Goal: Information Seeking & Learning: Learn about a topic

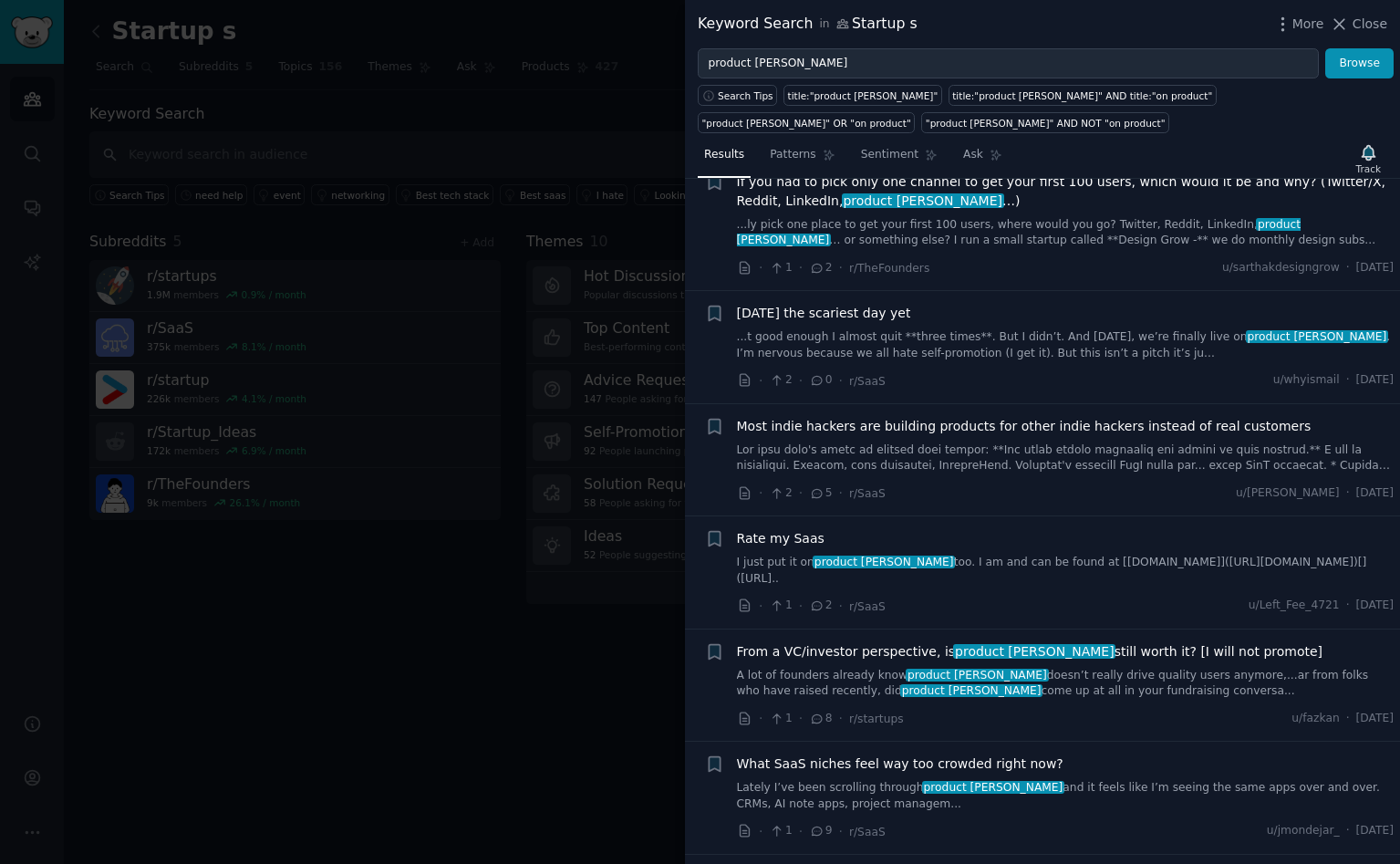
scroll to position [532, 0]
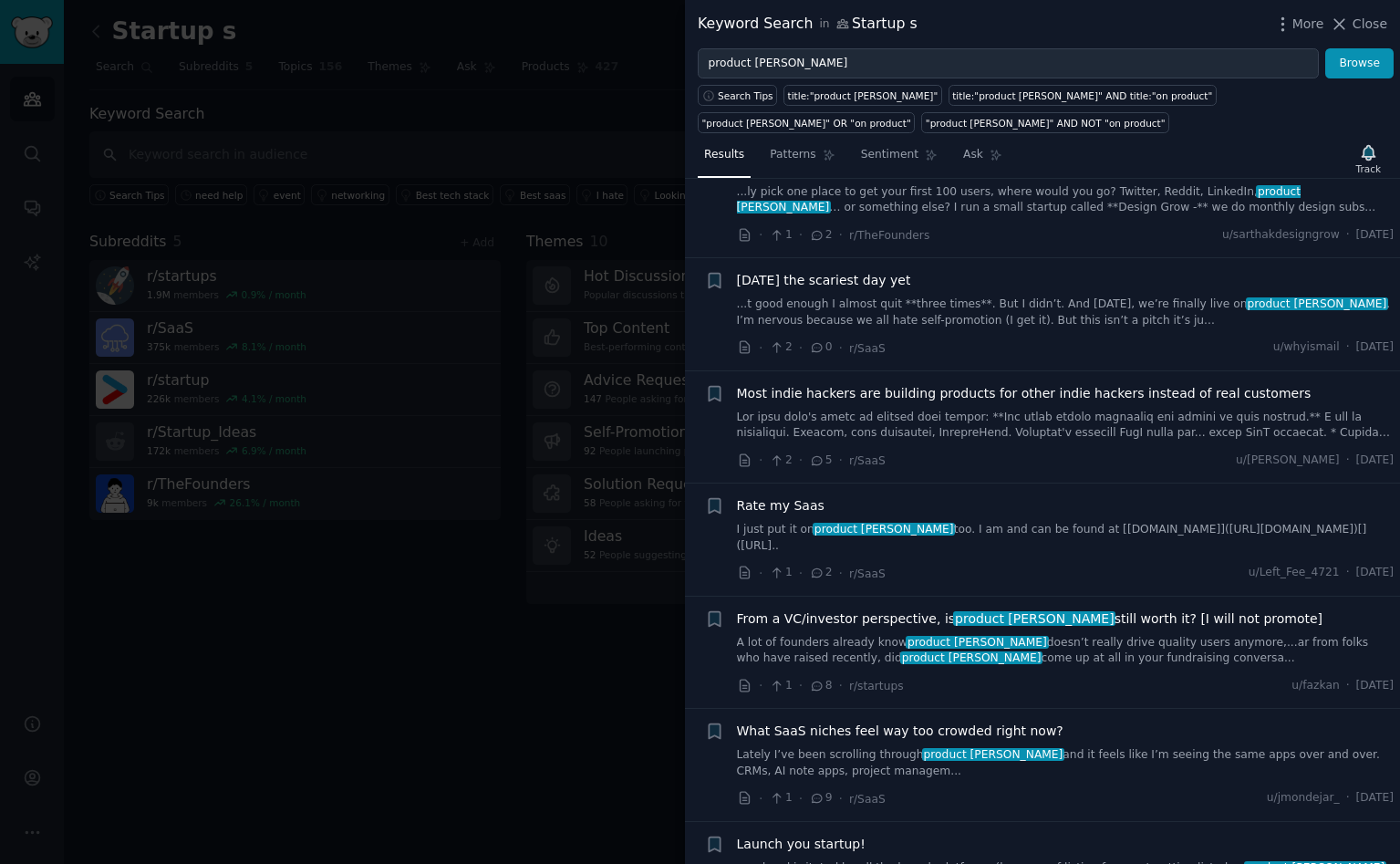
click at [986, 427] on link at bounding box center [1065, 425] width 658 height 32
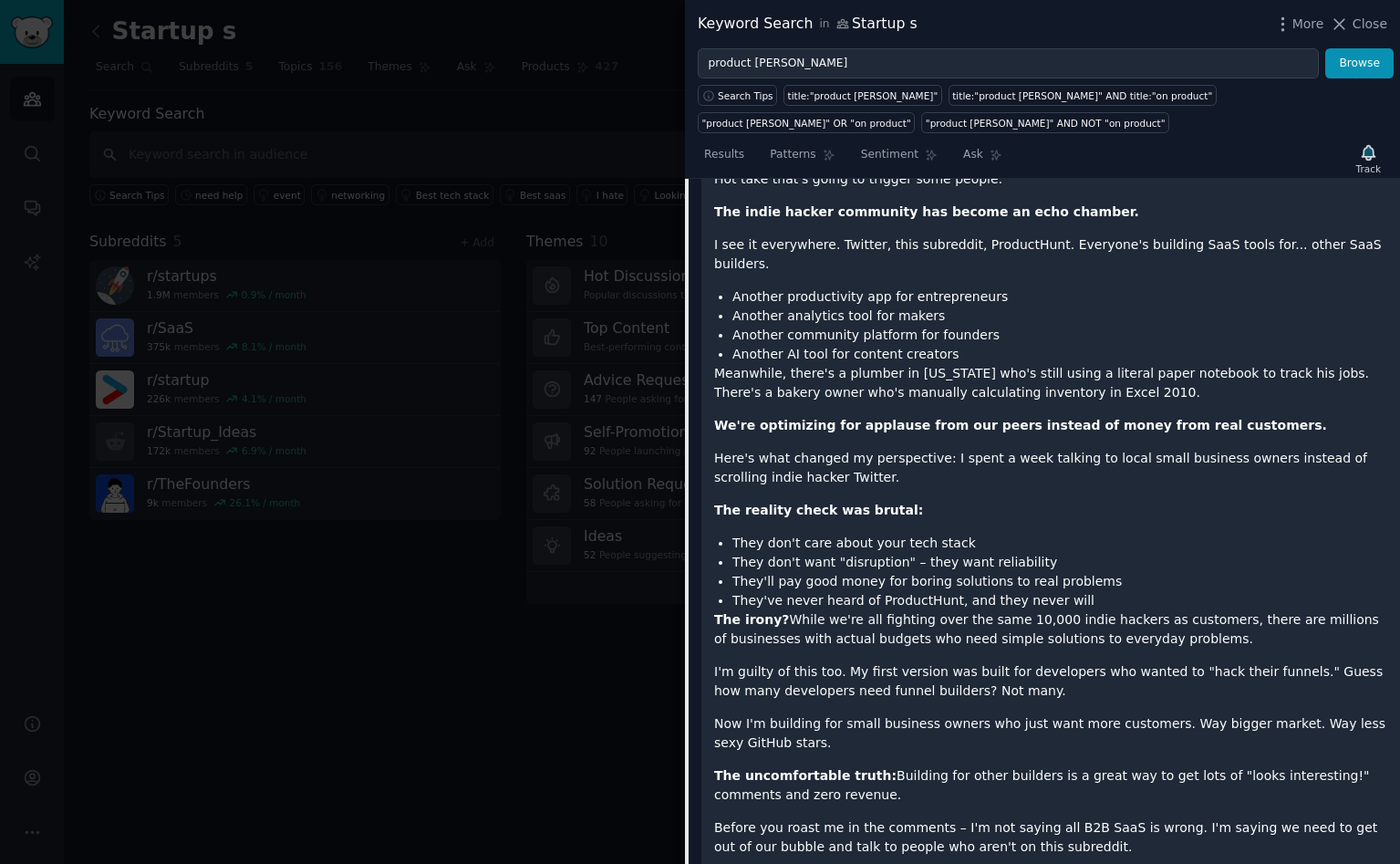
scroll to position [938, 0]
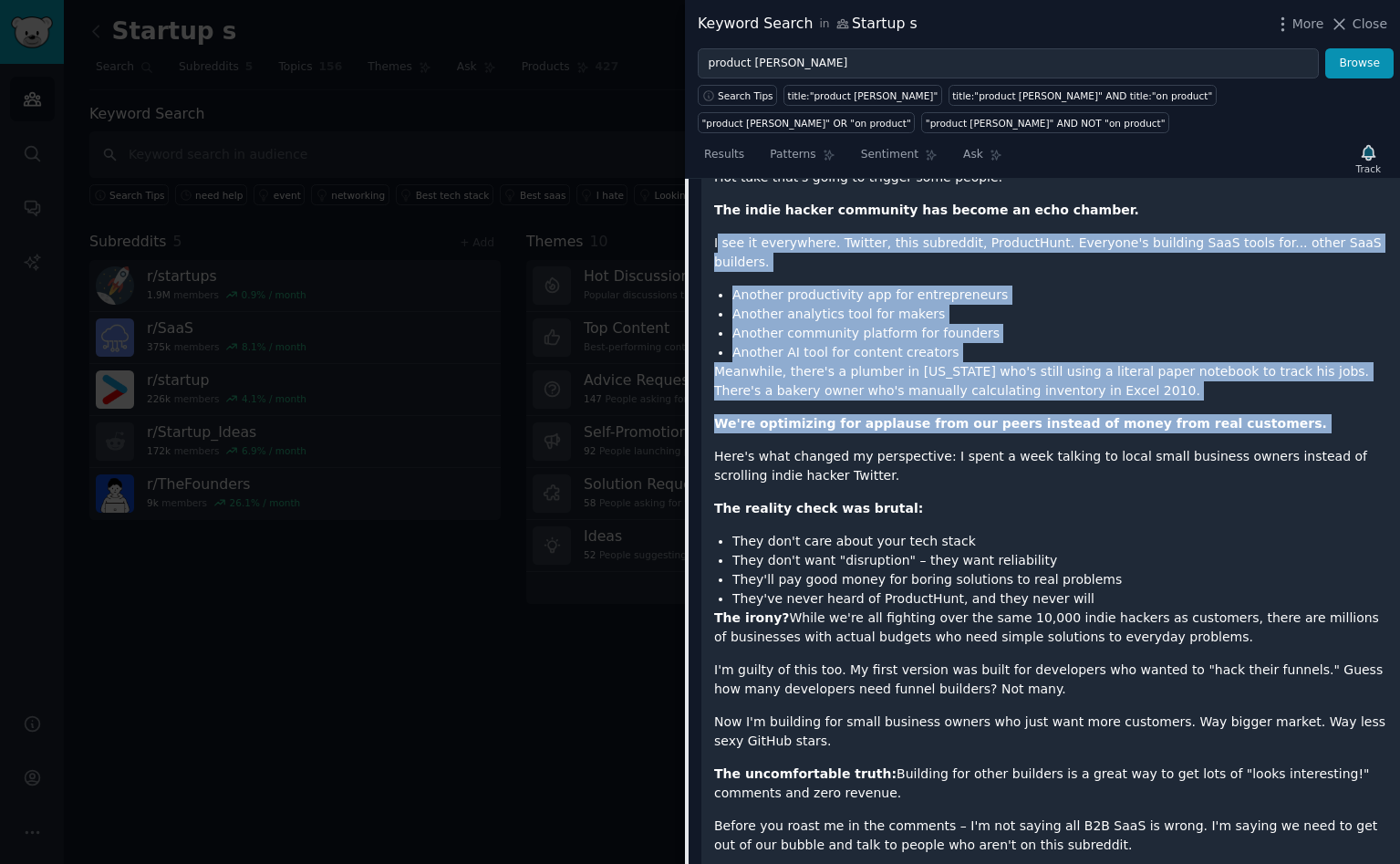
drag, startPoint x: 716, startPoint y: 242, endPoint x: 789, endPoint y: 417, distance: 189.6
click at [791, 417] on div "Hot take that's going to trigger some people: The indie hacker community has be…" at bounding box center [1050, 511] width 673 height 687
click at [877, 416] on strong "We're optimizing for applause from our peers instead of money from real custome…" at bounding box center [1020, 423] width 613 height 15
drag, startPoint x: 712, startPoint y: 240, endPoint x: 1249, endPoint y: 395, distance: 558.9
click at [1249, 395] on div "Hot take that's going to trigger some people: The indie hacker community has be…" at bounding box center [1051, 526] width 699 height 743
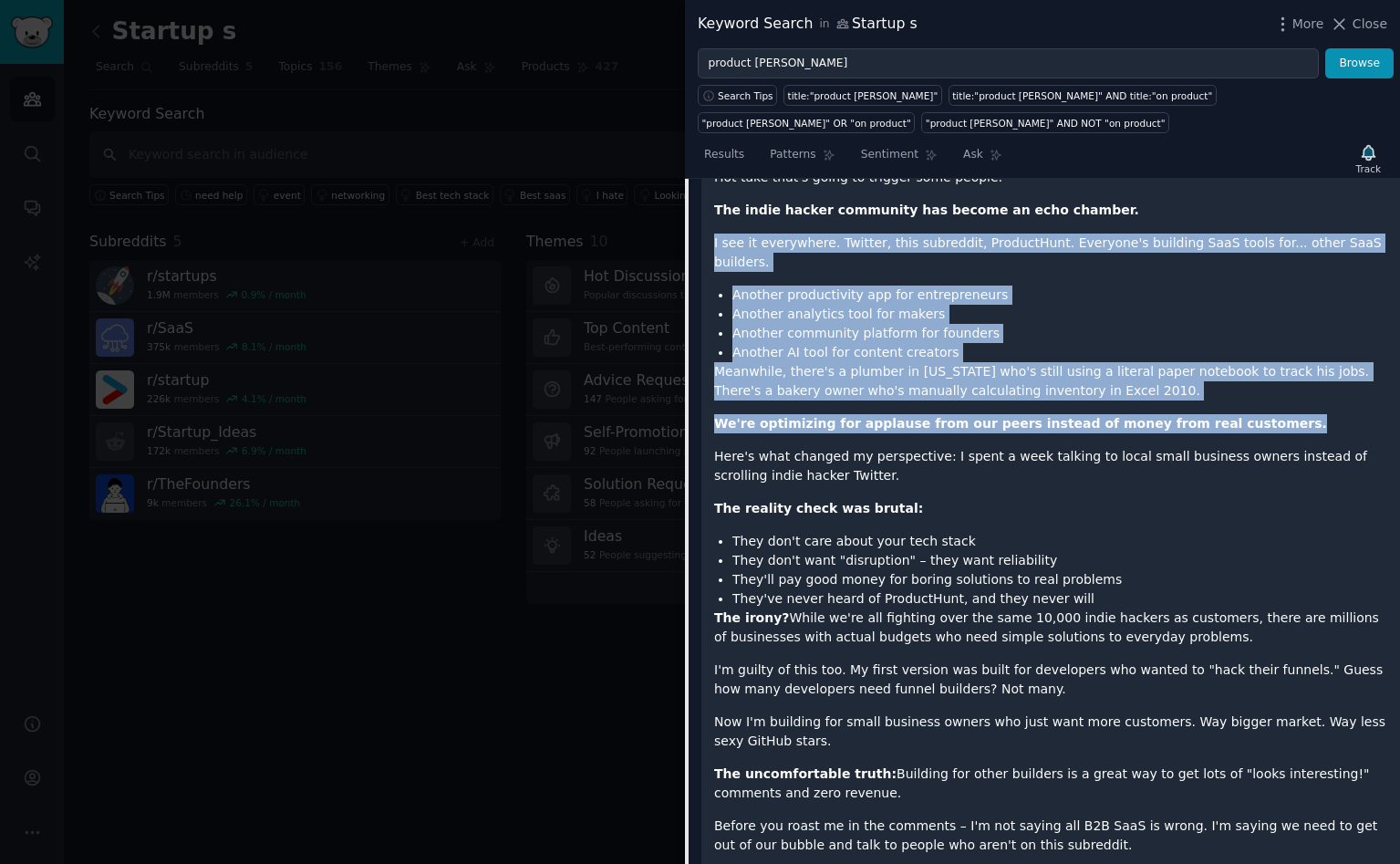
scroll to position [939, 0]
click at [904, 304] on li "Another analytics tool for makers" at bounding box center [1060, 313] width 655 height 19
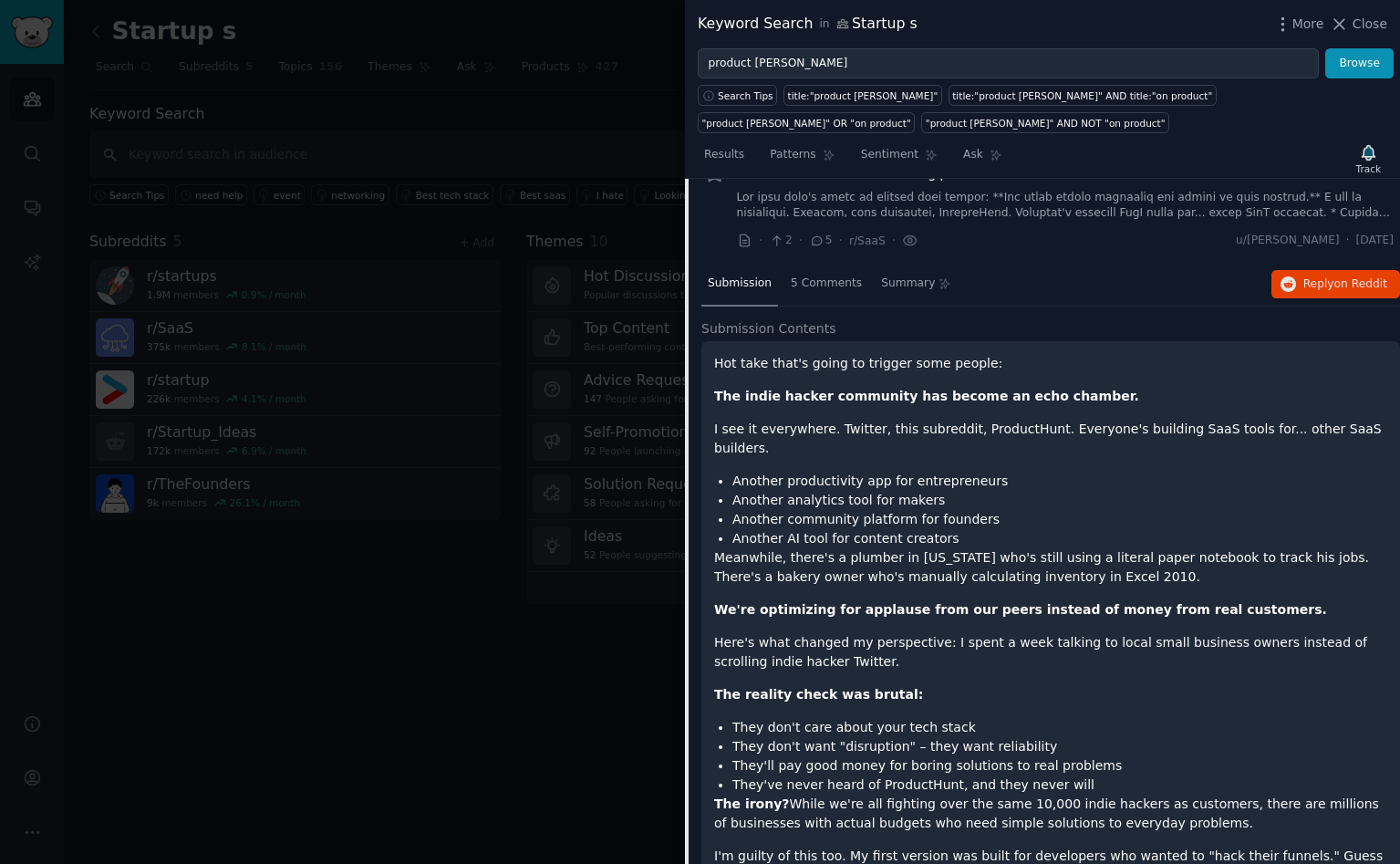
scroll to position [756, 0]
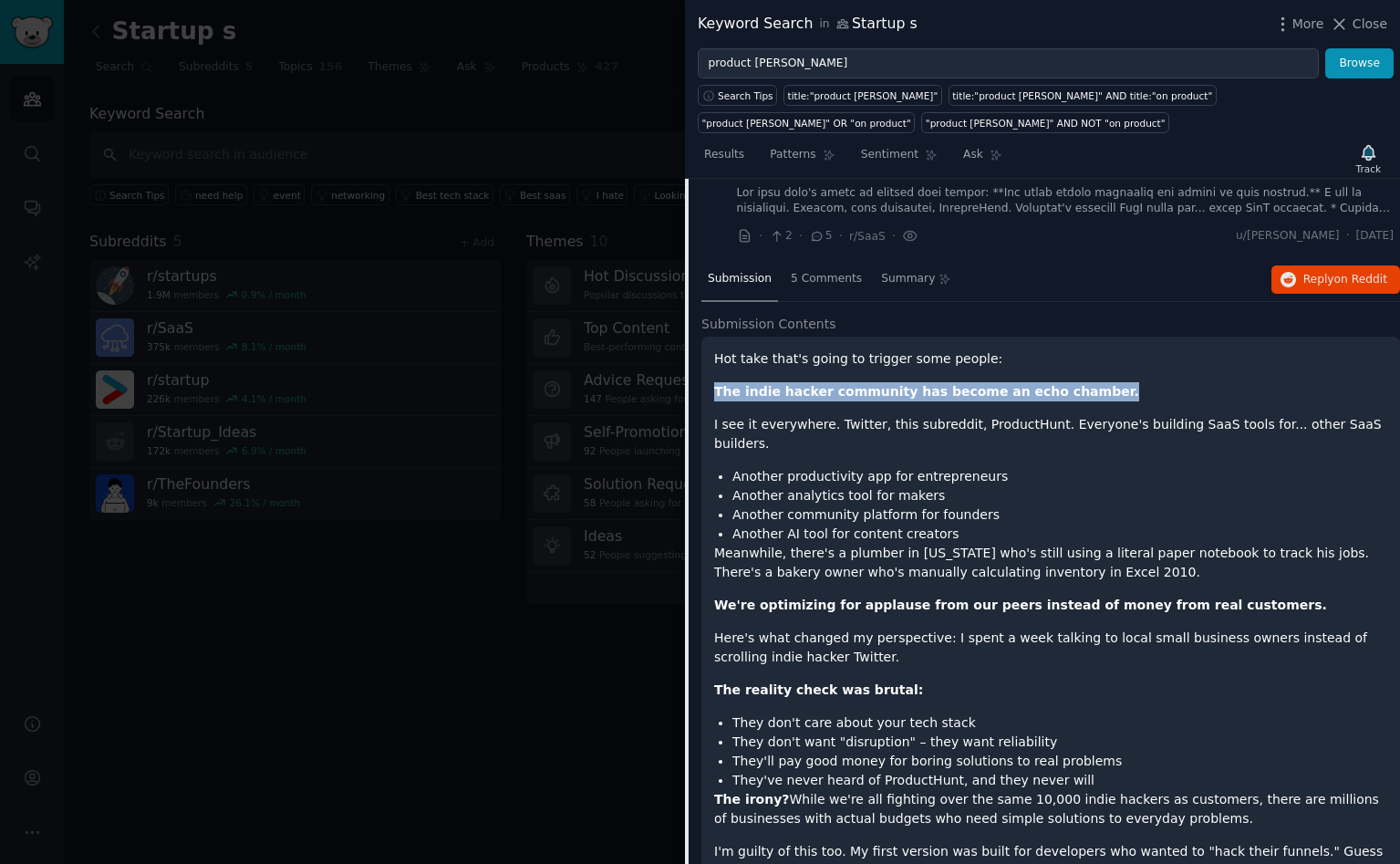
drag, startPoint x: 715, startPoint y: 387, endPoint x: 1093, endPoint y: 392, distance: 378.0
click at [1093, 392] on p "The indie hacker community has become an echo chamber." at bounding box center [1050, 391] width 673 height 19
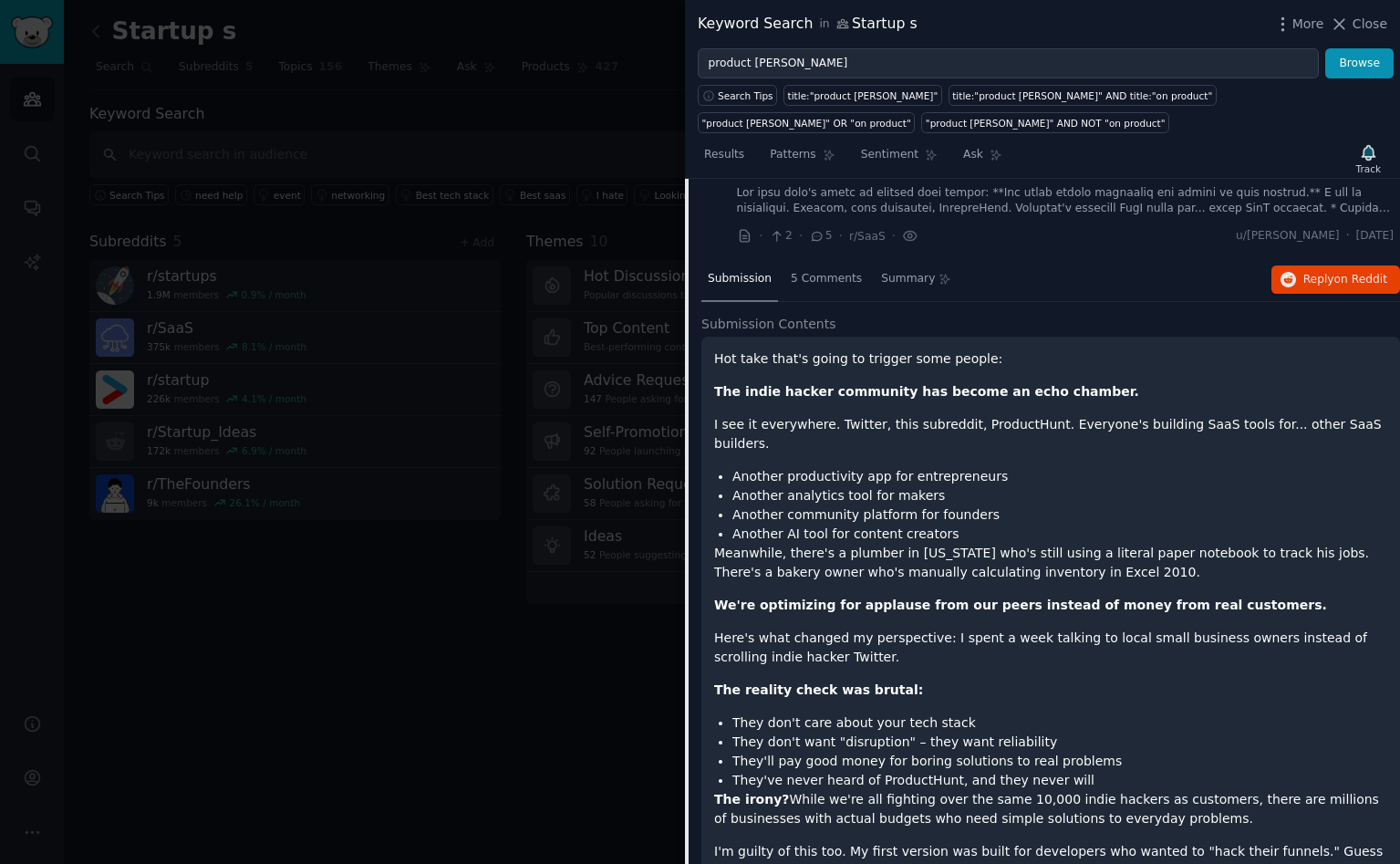
click at [957, 597] on strong "We're optimizing for applause from our peers instead of money from real custome…" at bounding box center [1020, 605] width 613 height 15
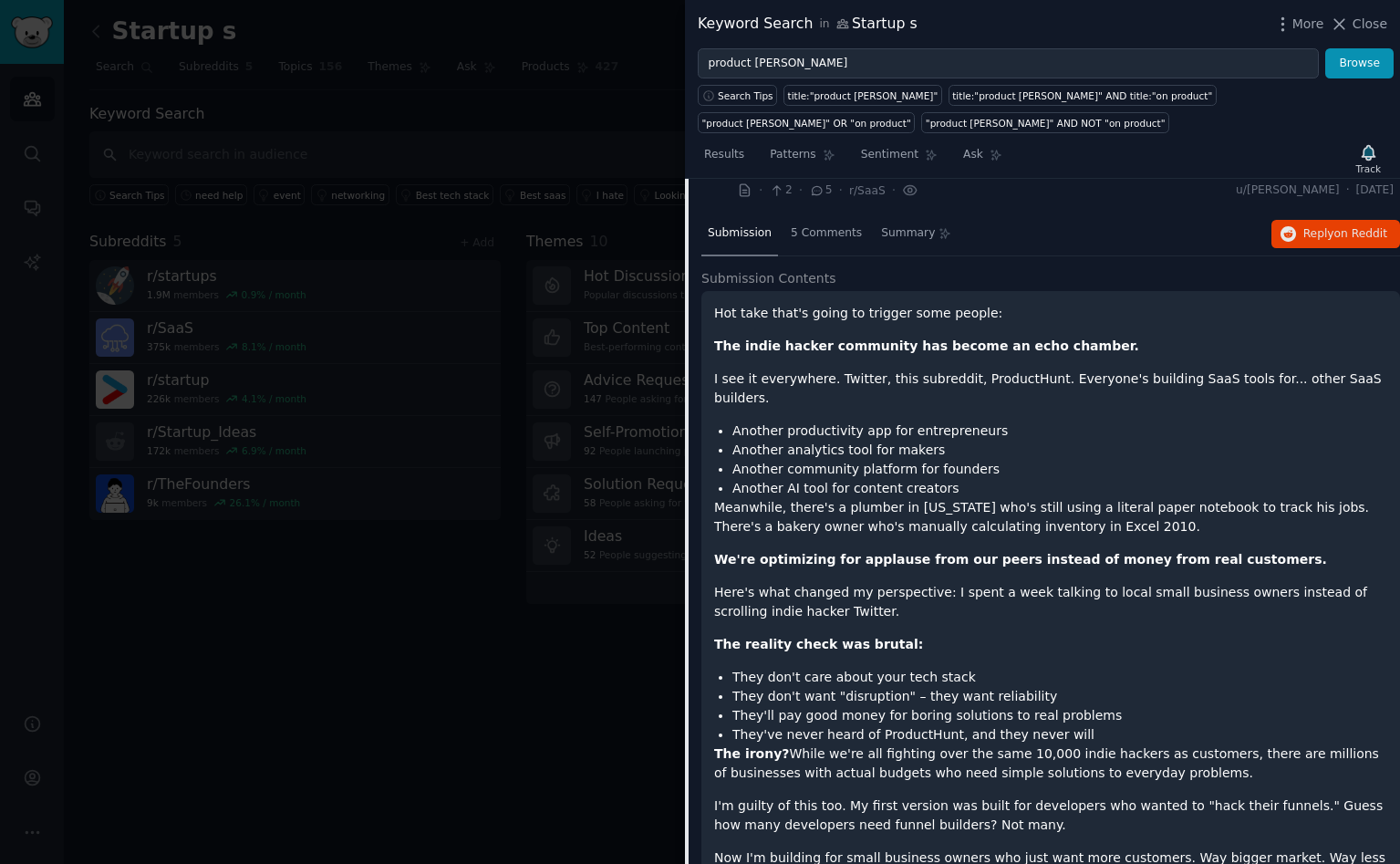
scroll to position [803, 0]
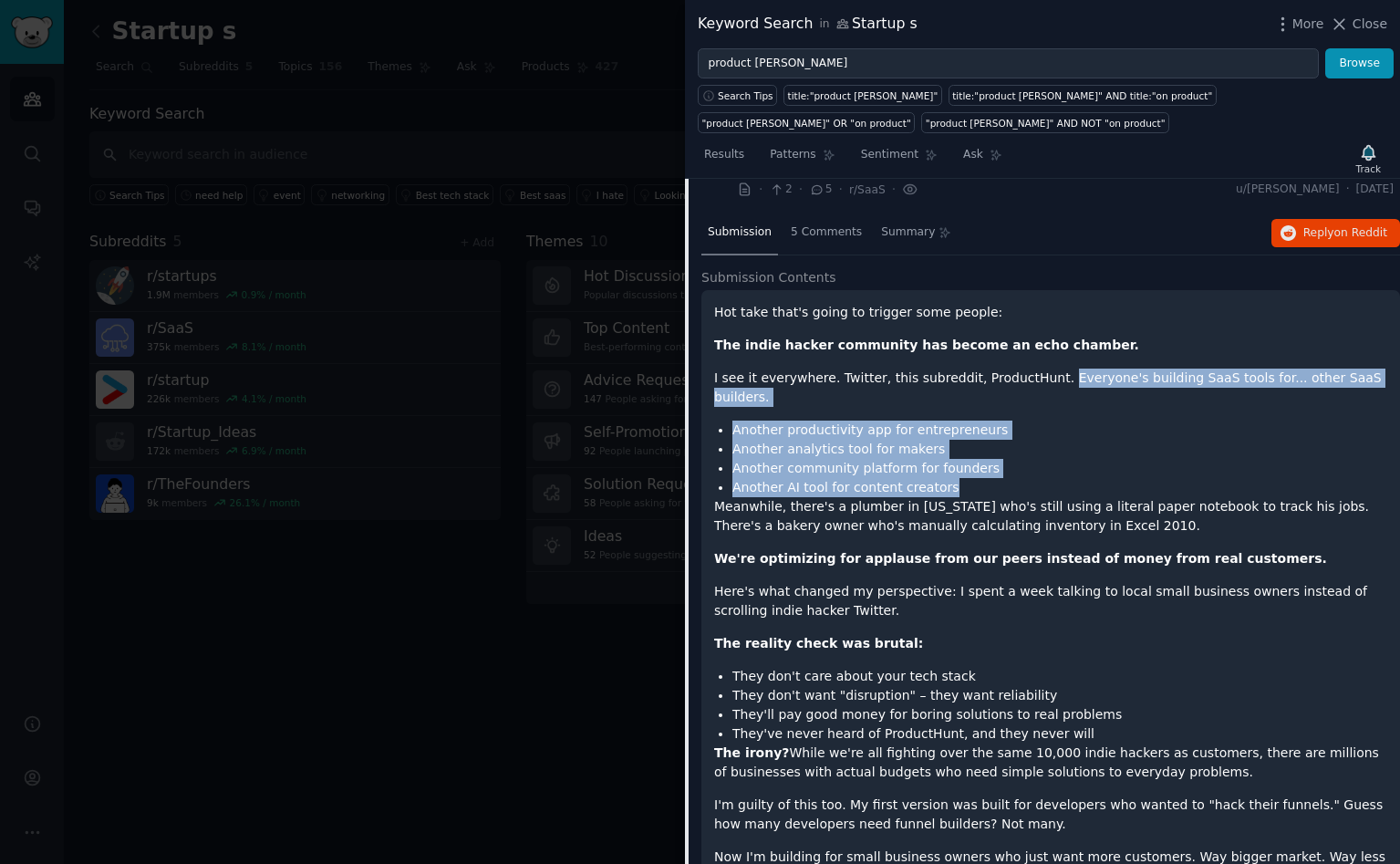
drag, startPoint x: 1050, startPoint y: 378, endPoint x: 1063, endPoint y: 472, distance: 94.9
click at [1063, 472] on div "Hot take that's going to trigger some people: The indie hacker community has be…" at bounding box center [1050, 646] width 673 height 687
click at [1063, 478] on li "Another AI tool for content creators" at bounding box center [1060, 488] width 655 height 19
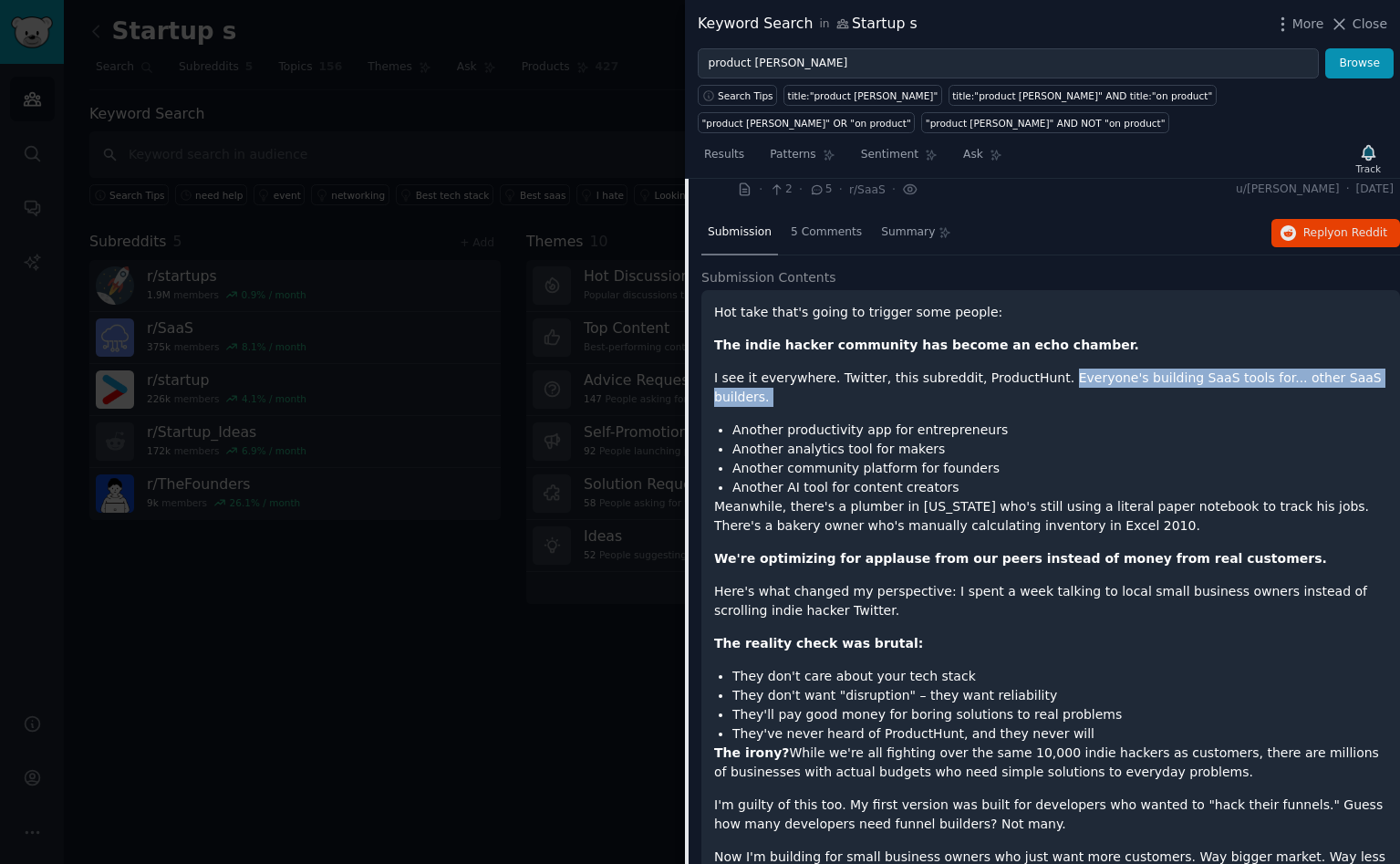
drag, startPoint x: 1047, startPoint y: 379, endPoint x: 1389, endPoint y: 388, distance: 342.1
click at [1389, 388] on div "Hot take that's going to trigger some people: The indie hacker community has be…" at bounding box center [1051, 661] width 699 height 743
copy div "Everyone's building SaaS tools for... other SaaS builders."
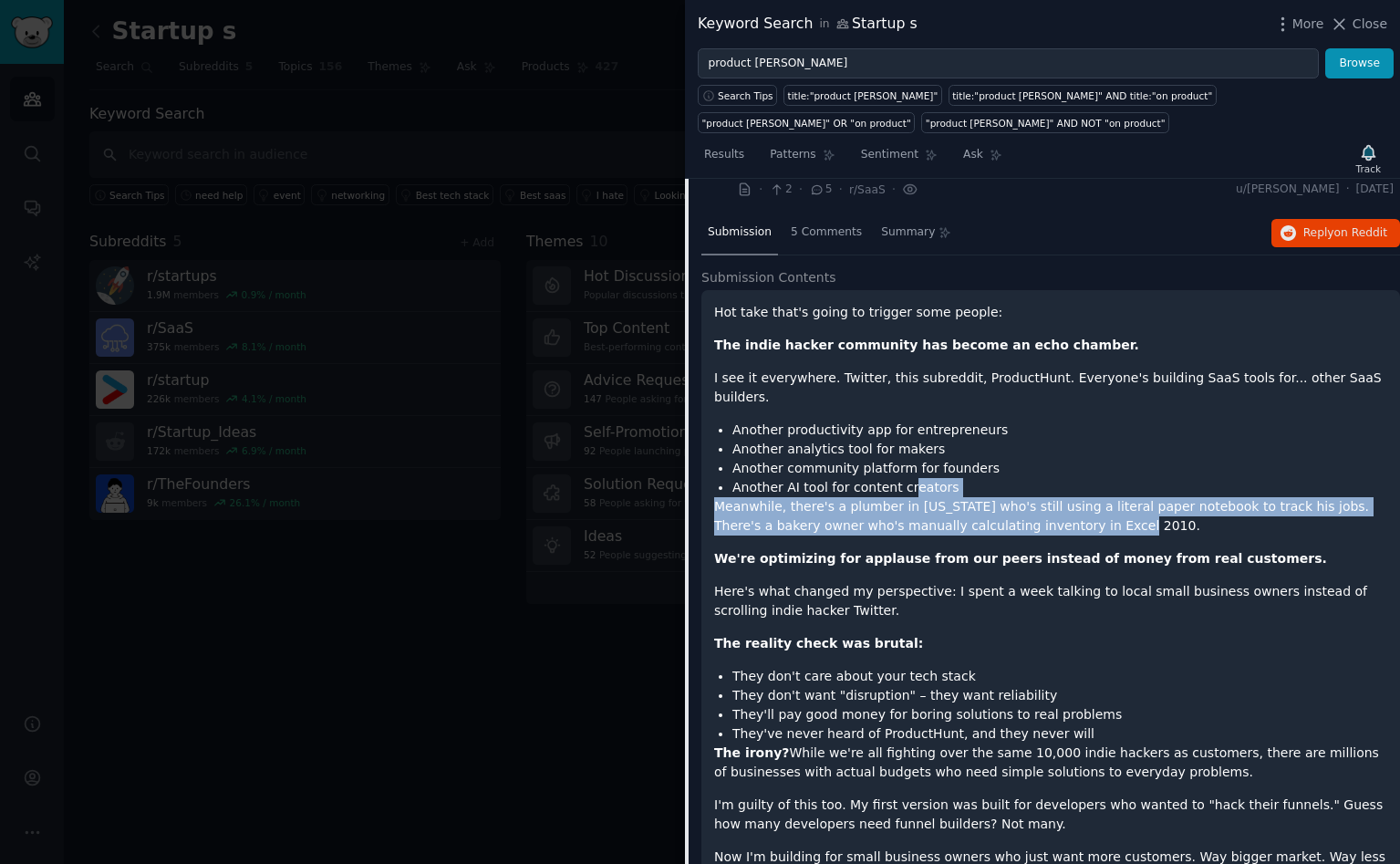
drag, startPoint x: 715, startPoint y: 487, endPoint x: 1060, endPoint y: 506, distance: 345.5
click at [1060, 506] on p "Meanwhile, there's a plumber in [US_STATE] who's still using a literal paper no…" at bounding box center [1050, 516] width 673 height 39
copy div "eators Meanwhile, there's a plumber in [US_STATE] who's still using a literal p…"
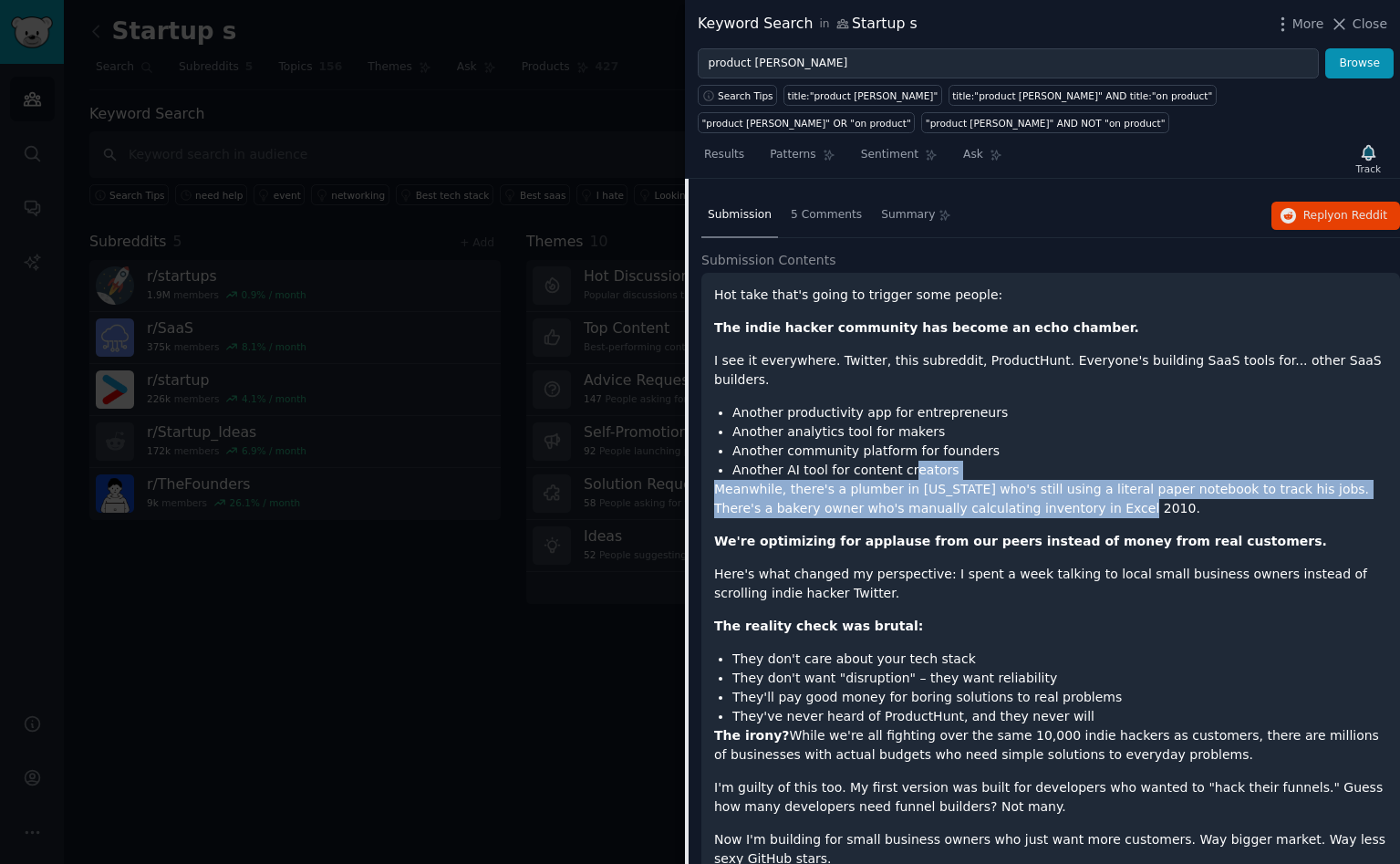
scroll to position [822, 0]
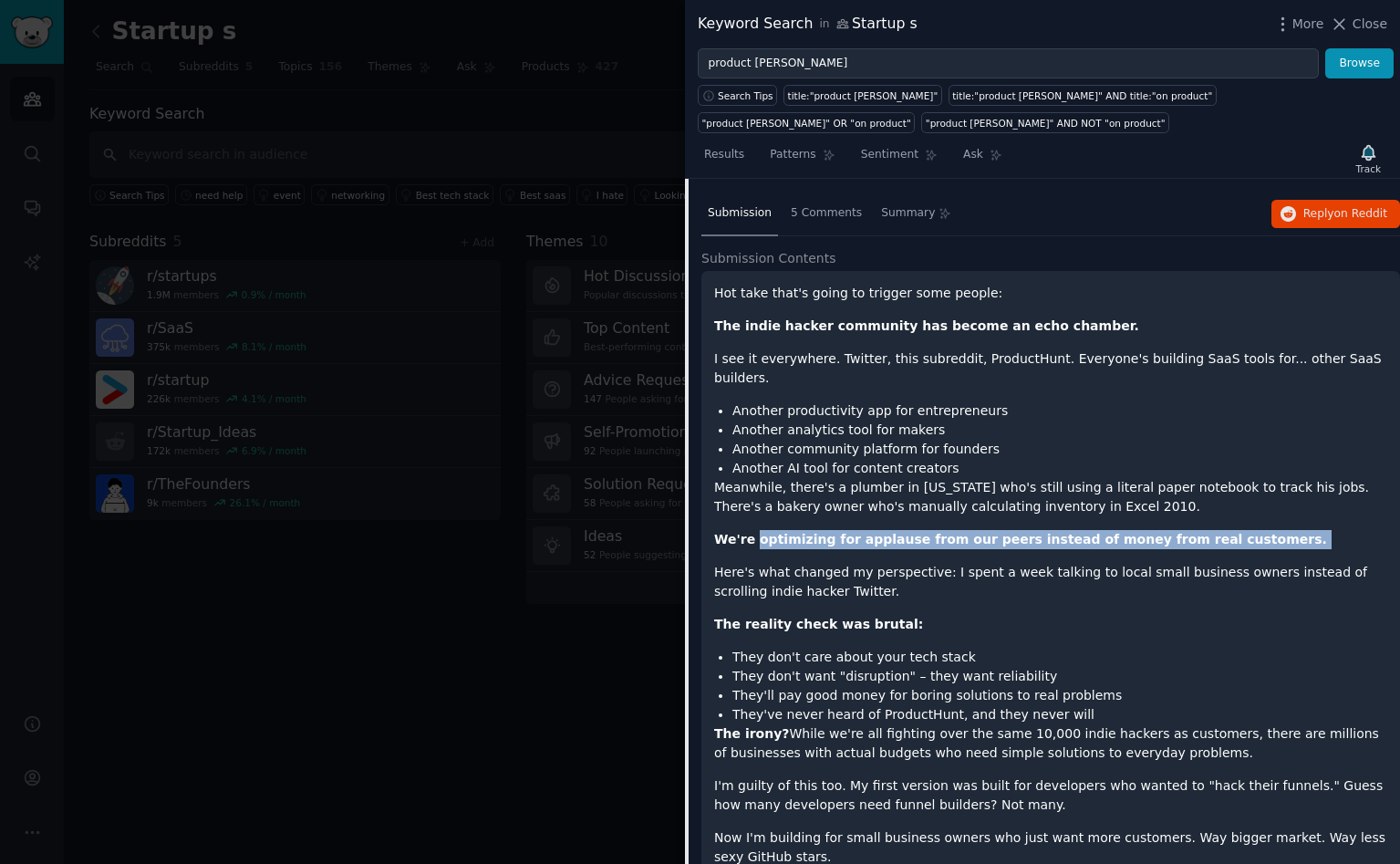
drag, startPoint x: 755, startPoint y: 524, endPoint x: 1250, endPoint y: 532, distance: 495.1
click at [1250, 532] on div "Hot take that's going to trigger some people: The indie hacker community has be…" at bounding box center [1050, 627] width 673 height 687
copy div "optimizing for applause from our peers instead of money from real customers."
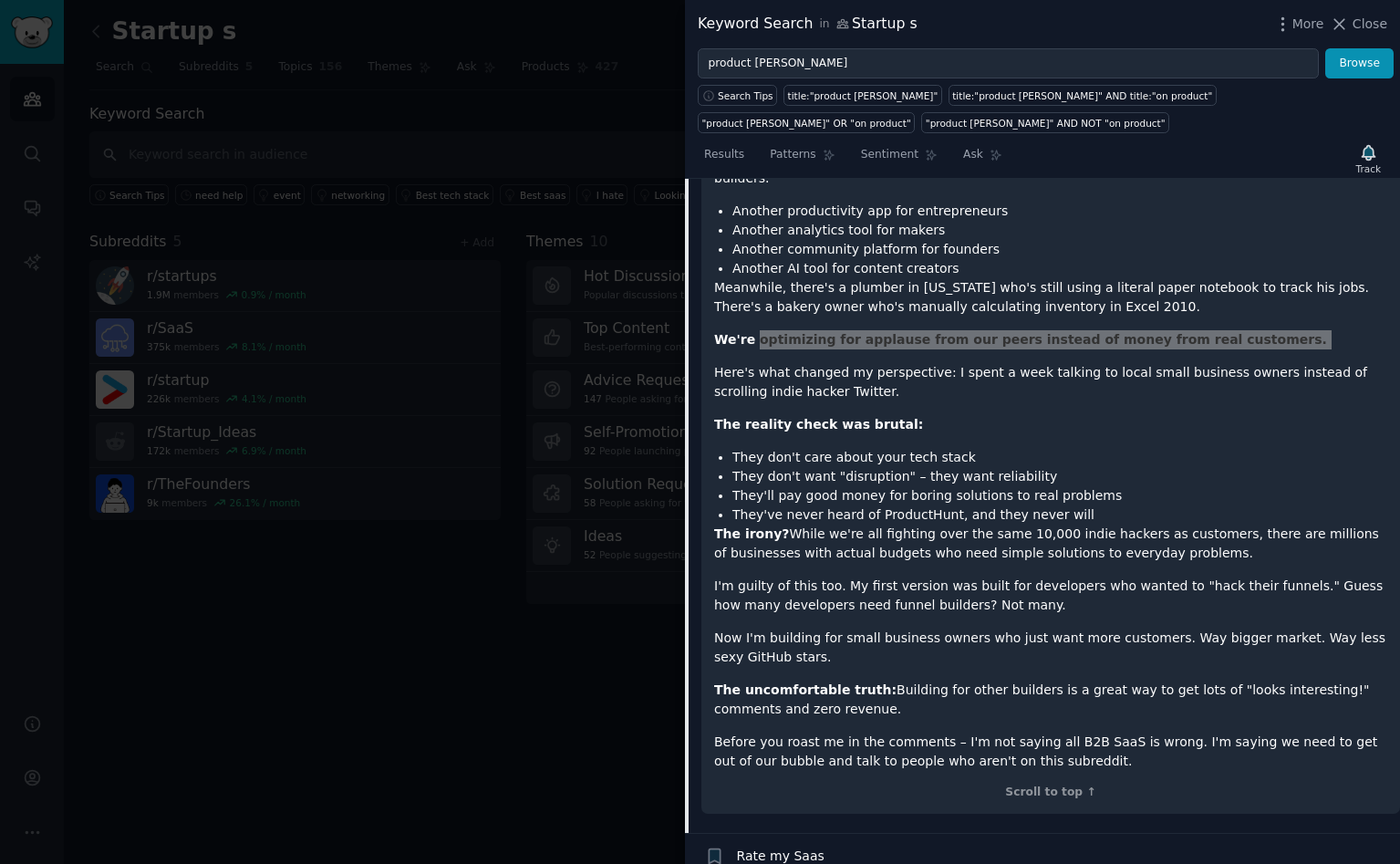
scroll to position [1020, 0]
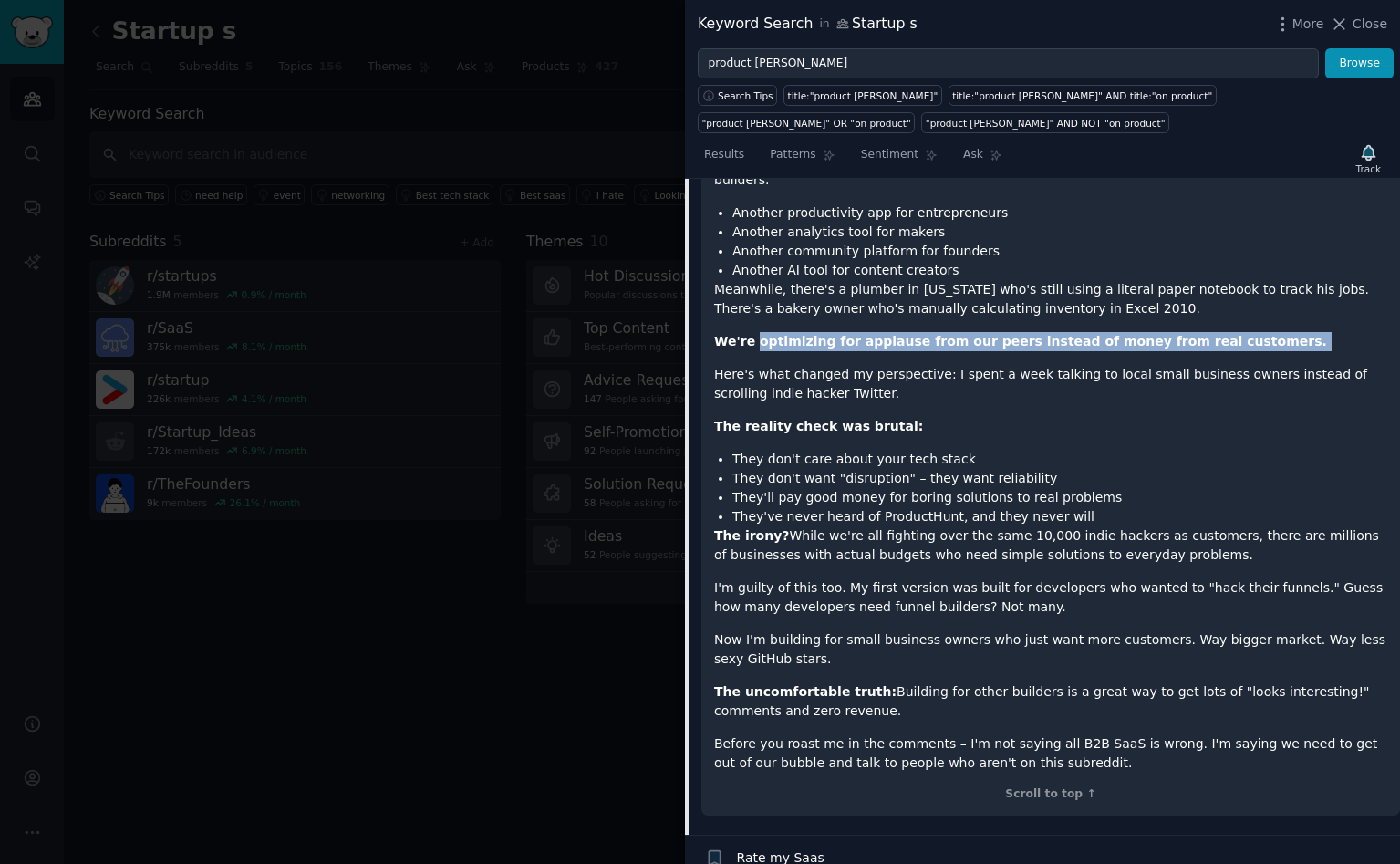
drag, startPoint x: 714, startPoint y: 512, endPoint x: 1194, endPoint y: 536, distance: 480.6
click at [1194, 536] on p "The irony? While we're all fighting over the same 10,000 indie hackers as custo…" at bounding box center [1050, 546] width 673 height 39
copy p "The irony? While we're all fighting over the same 10,000 indie hackers as custo…"
